Goal: Task Accomplishment & Management: Use online tool/utility

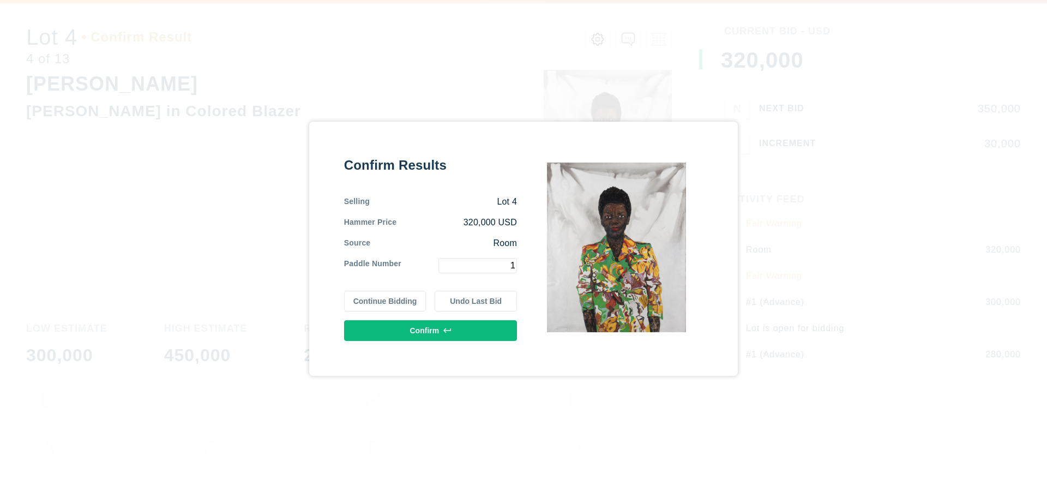
type input "1"
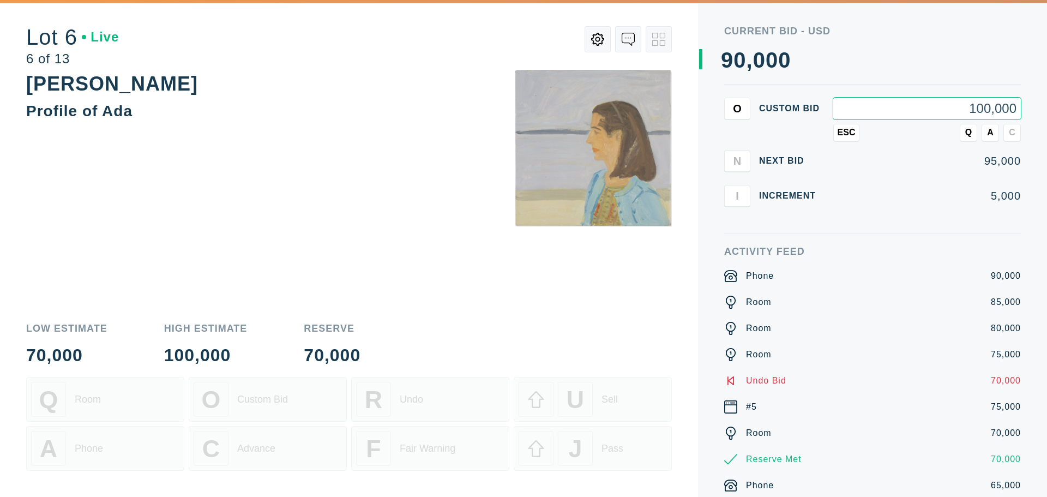
type input "100,000"
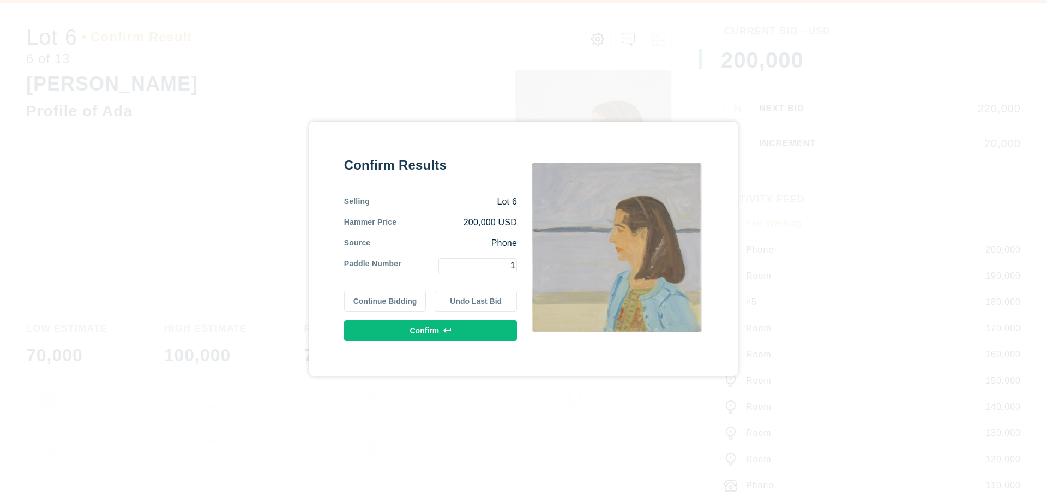
type input "1"
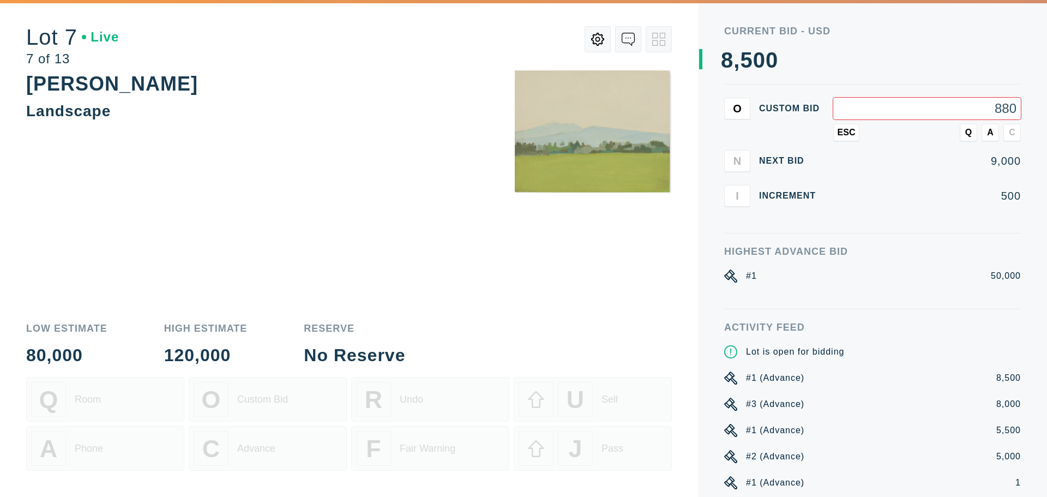
type input "8,800"
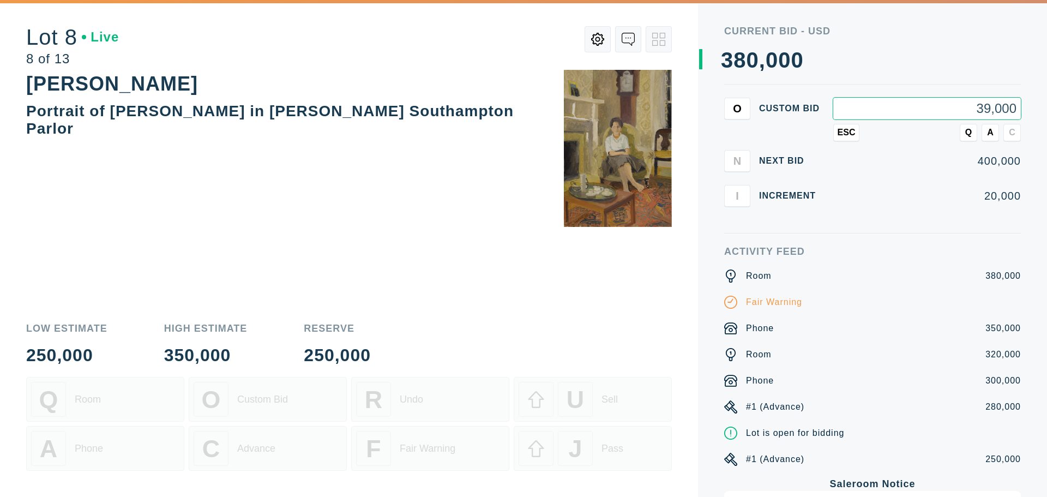
type input "390,000"
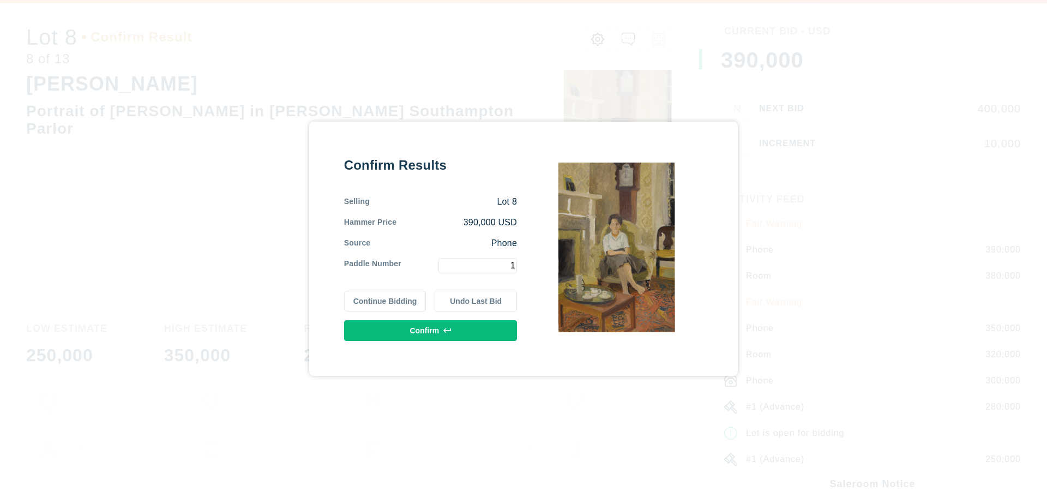
type input "1"
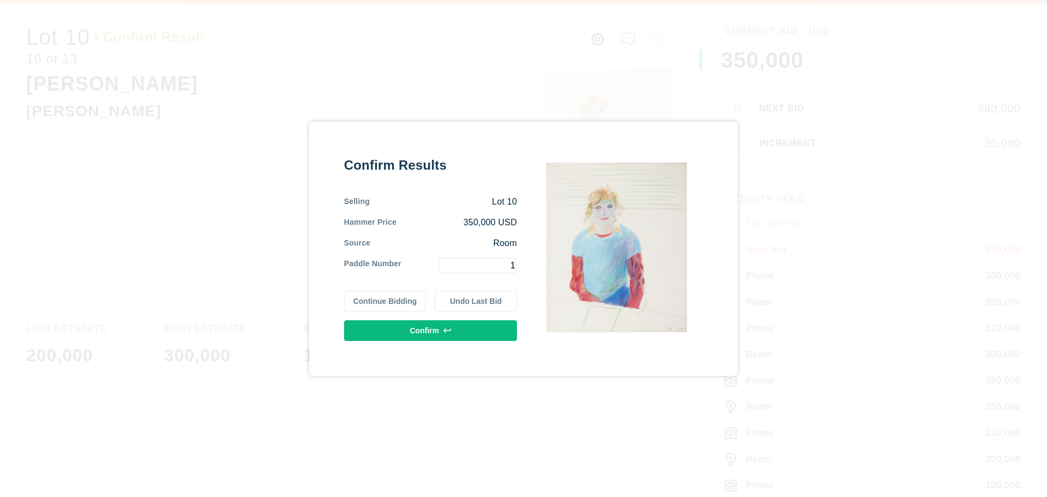
type input "1"
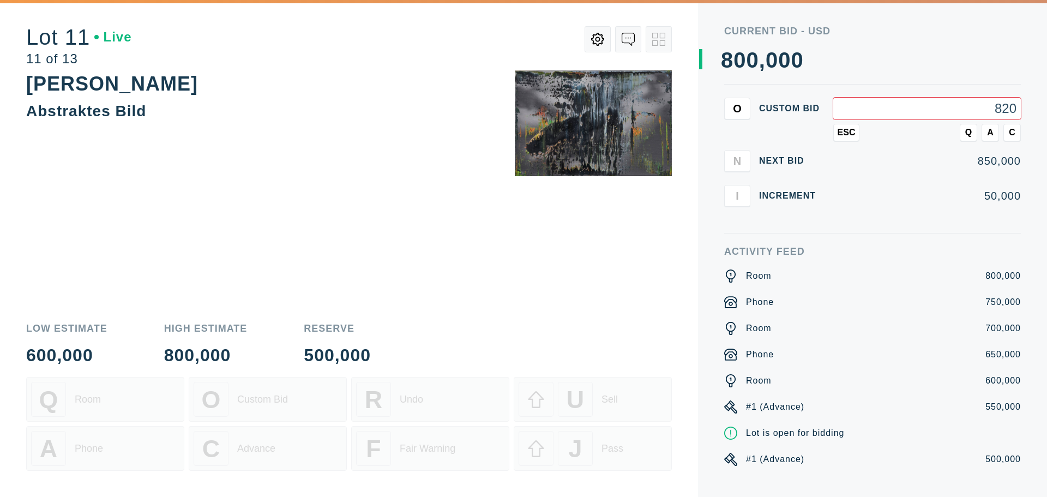
type input "820"
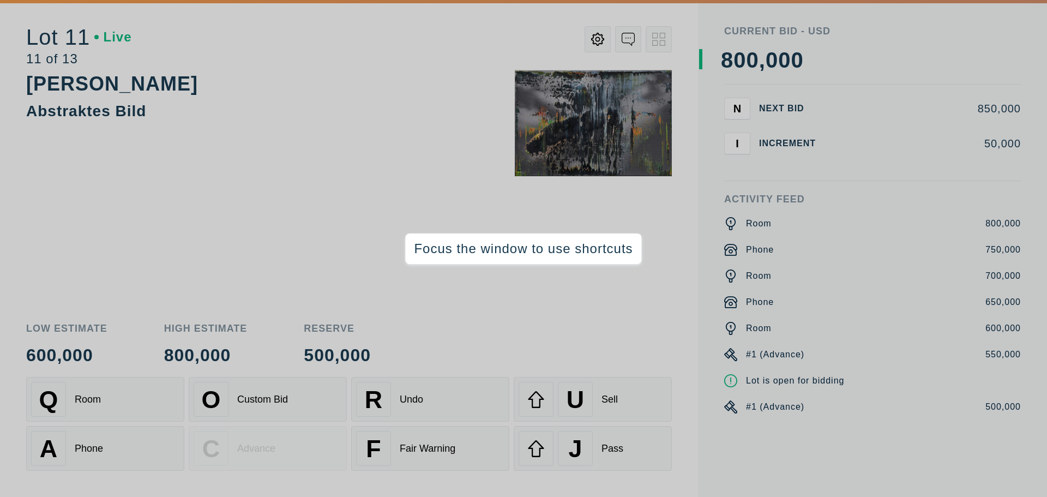
click at [310, 102] on div "[PERSON_NAME] Abstraktes Bild" at bounding box center [349, 95] width 646 height 50
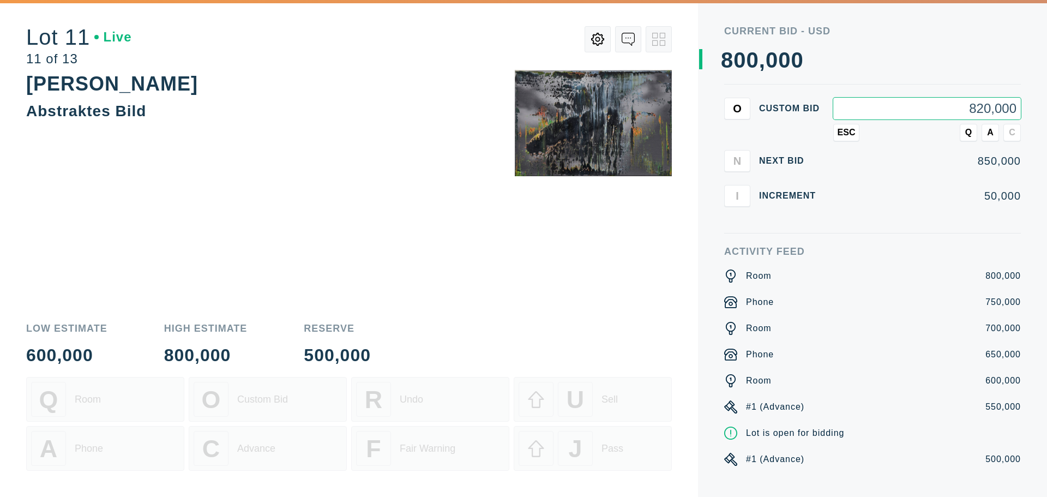
type input "820,000"
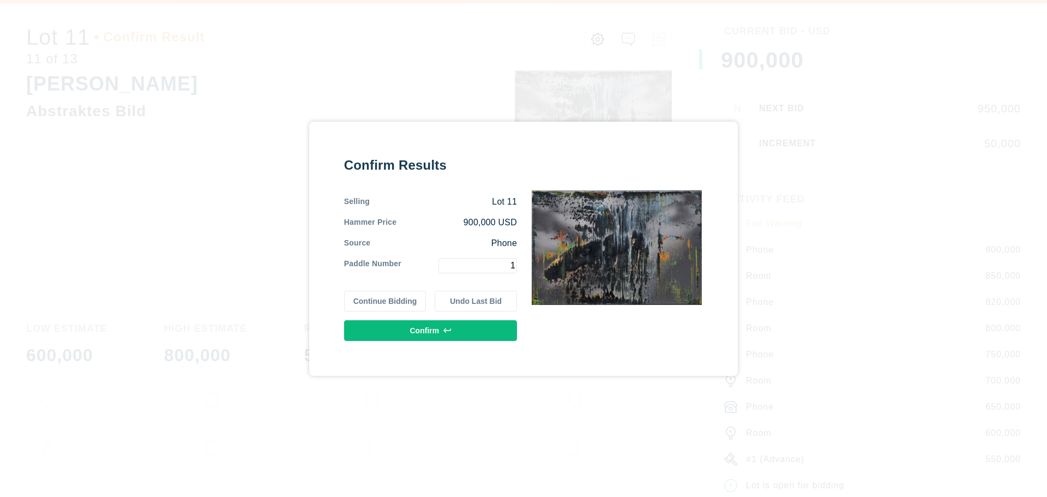
type input "1"
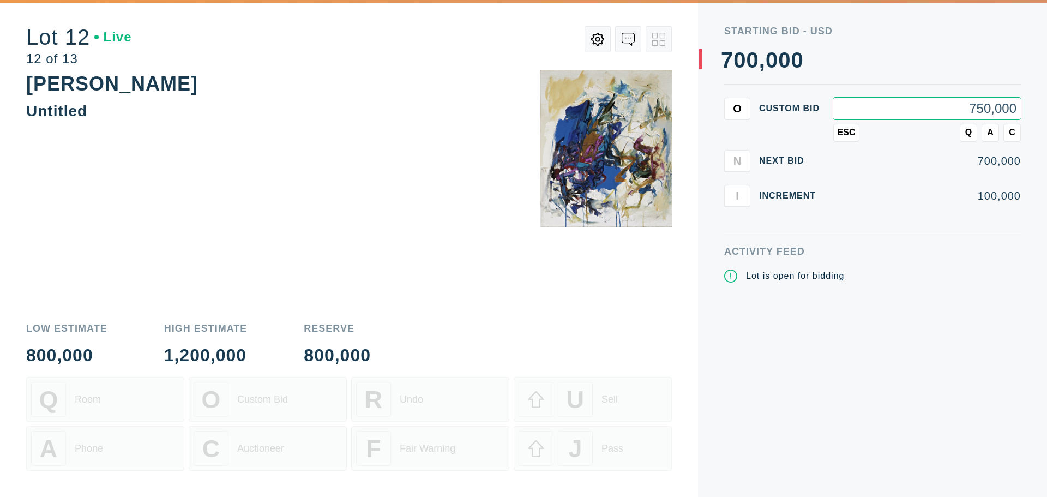
type input "750,000"
type input "780,000"
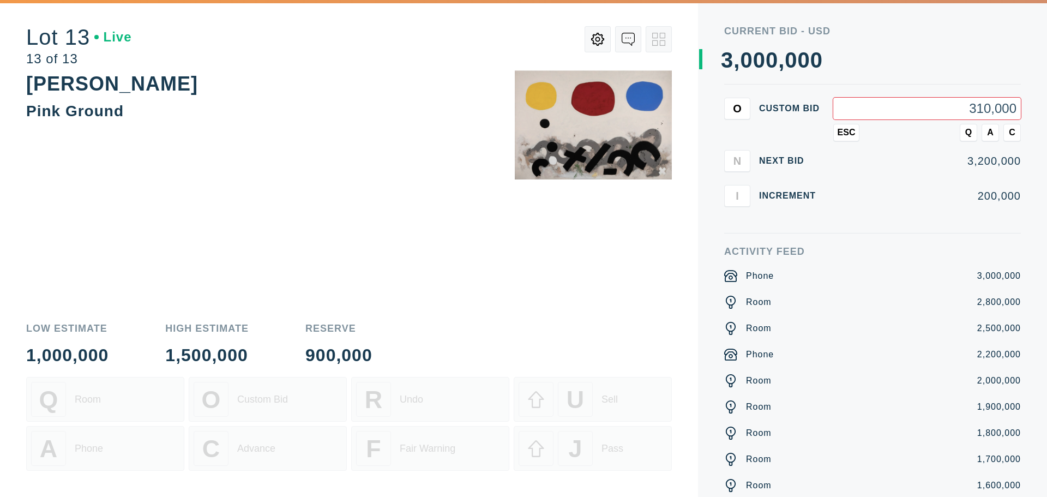
type input "3,100,000"
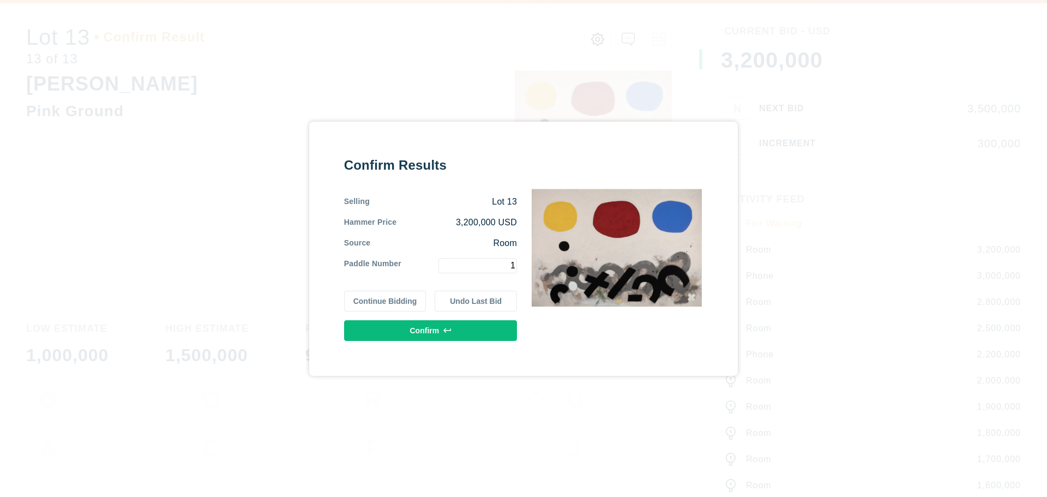
type input "1"
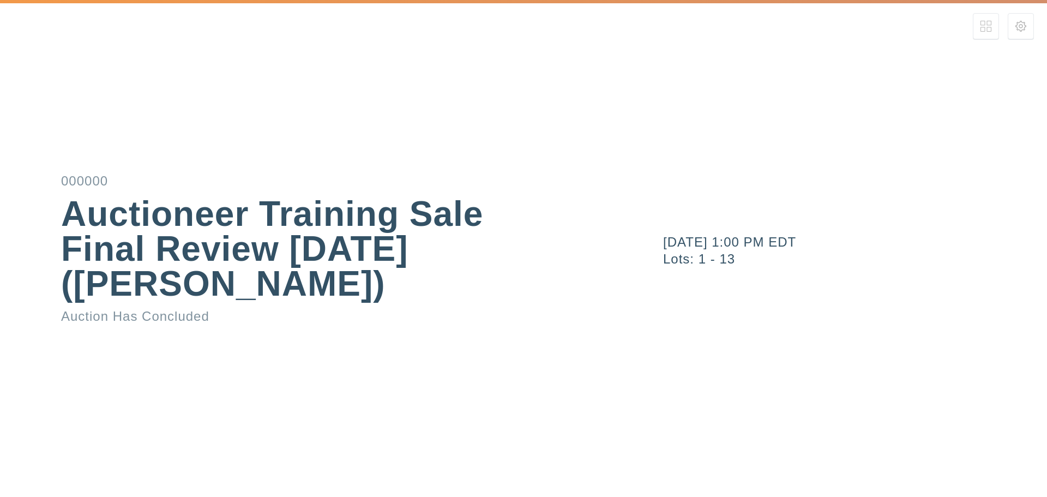
click at [131, 281] on div "Auctioneer Training Sale Final Review [DATE] ([PERSON_NAME])" at bounding box center [314, 248] width 506 height 105
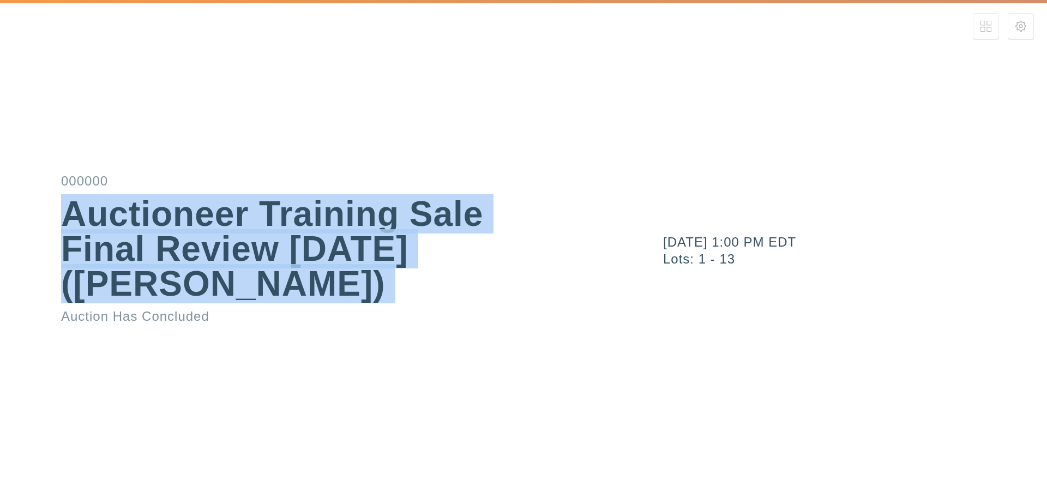
click at [131, 281] on div "Auctioneer Training Sale Final Review [DATE] ([PERSON_NAME])" at bounding box center [314, 248] width 506 height 105
click at [195, 271] on div "Auctioneer Training Sale Final Review [DATE] ([PERSON_NAME])" at bounding box center [314, 248] width 506 height 105
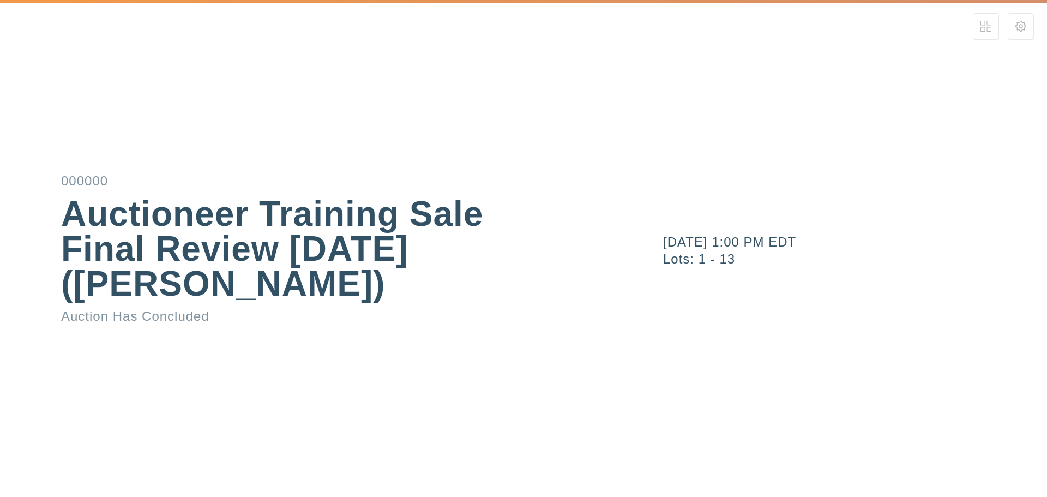
click at [189, 313] on div "Auction Has Concluded" at bounding box center [314, 316] width 506 height 13
click at [152, 289] on div "Auctioneer Training Sale Final Review [DATE] ([PERSON_NAME])" at bounding box center [314, 248] width 506 height 105
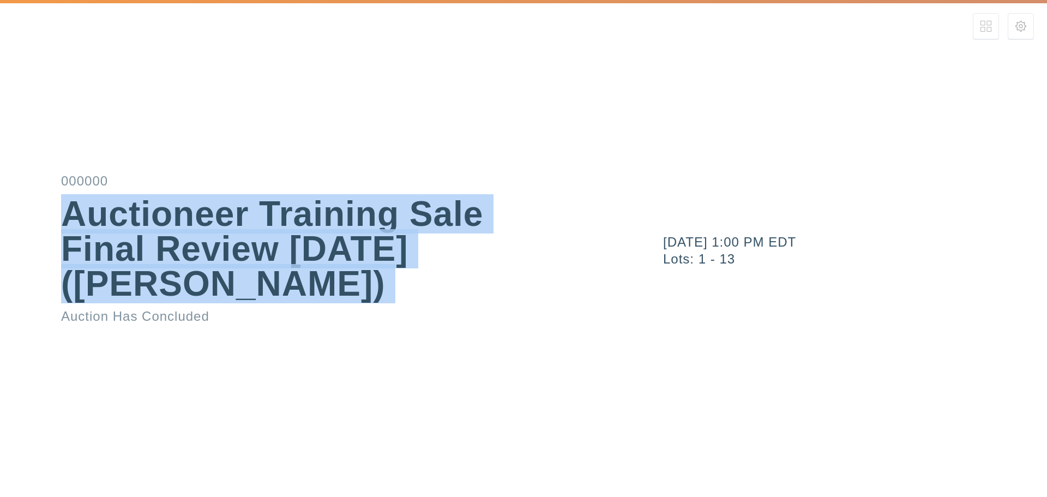
click at [152, 289] on div "Auctioneer Training Sale Final Review [DATE] ([PERSON_NAME])" at bounding box center [314, 248] width 506 height 105
click at [209, 289] on div "Auctioneer Training Sale Final Review [DATE] ([PERSON_NAME])" at bounding box center [314, 248] width 506 height 105
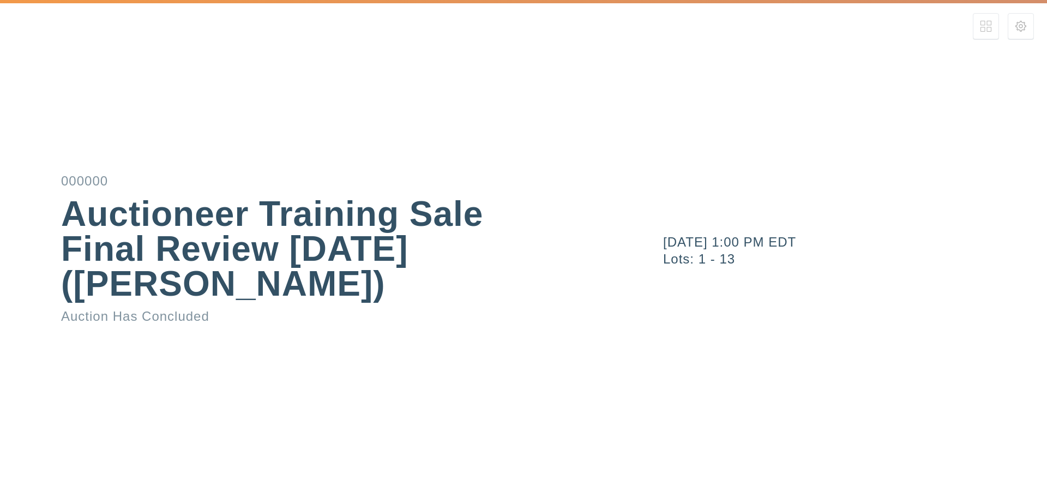
click at [853, 335] on div "[DATE] 1:00 PM EDT Lots: 1 - 13" at bounding box center [837, 248] width 419 height 497
